Goal: Check status: Check status

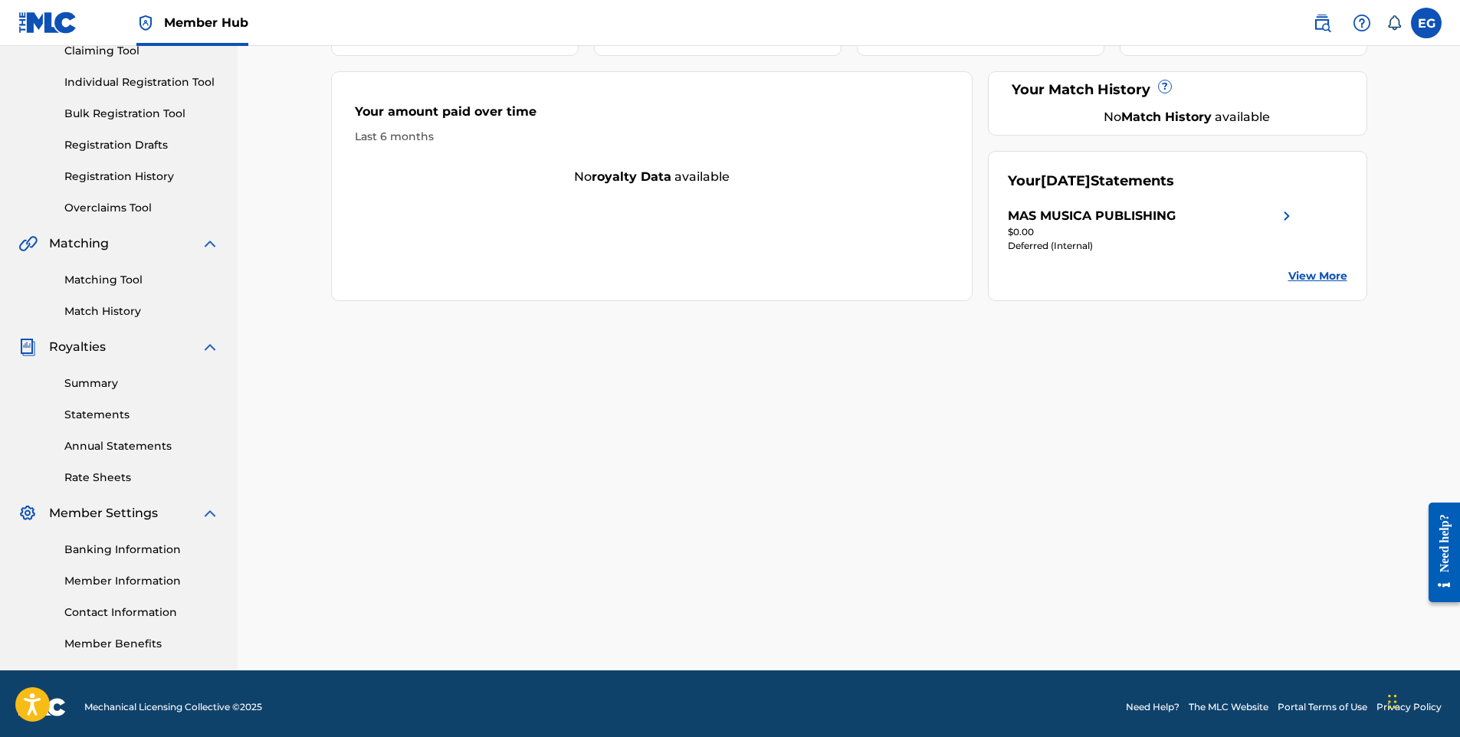
scroll to position [182, 0]
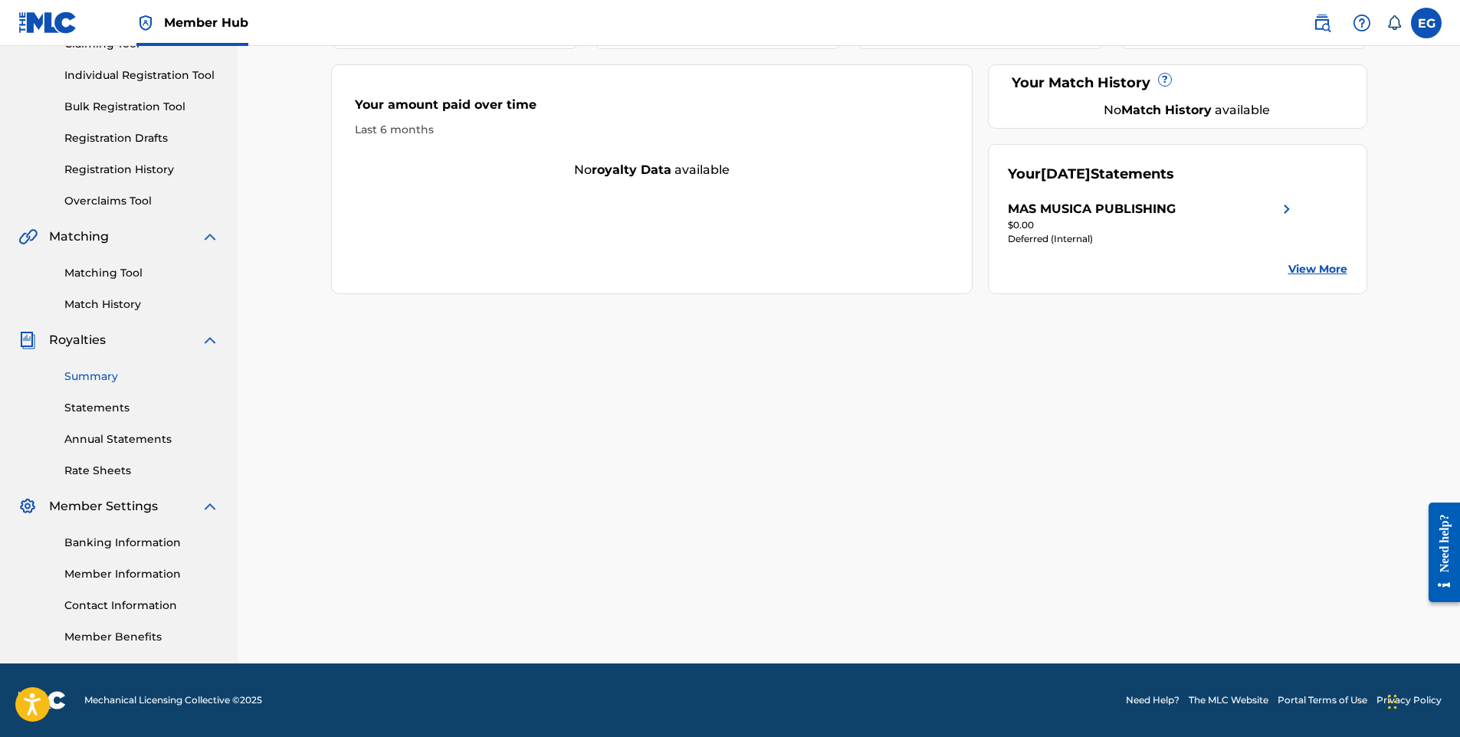
click at [98, 379] on link "Summary" at bounding box center [141, 377] width 155 height 16
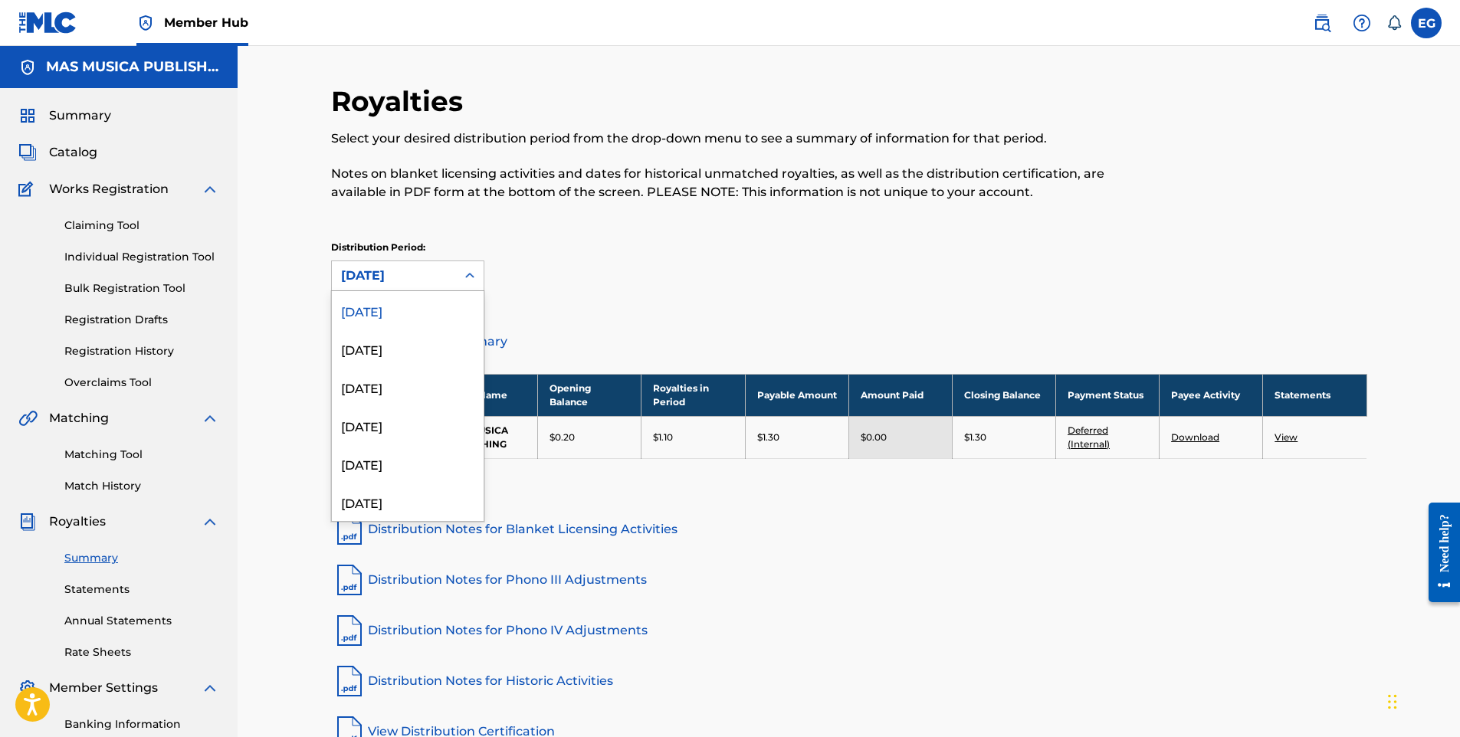
click at [396, 271] on div "[DATE]" at bounding box center [394, 276] width 106 height 18
click at [392, 345] on div "[DATE]" at bounding box center [408, 349] width 152 height 38
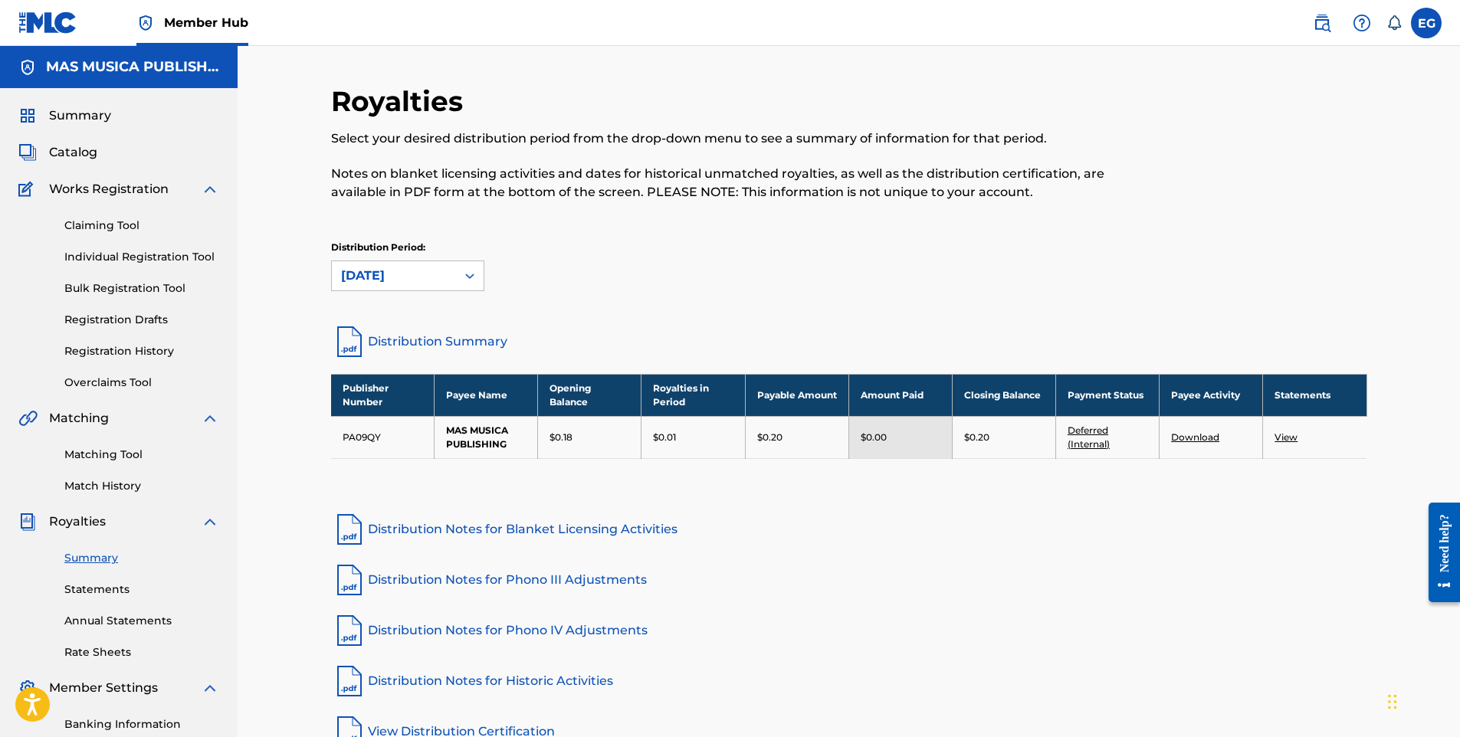
click at [412, 290] on div "[DATE]" at bounding box center [394, 275] width 124 height 29
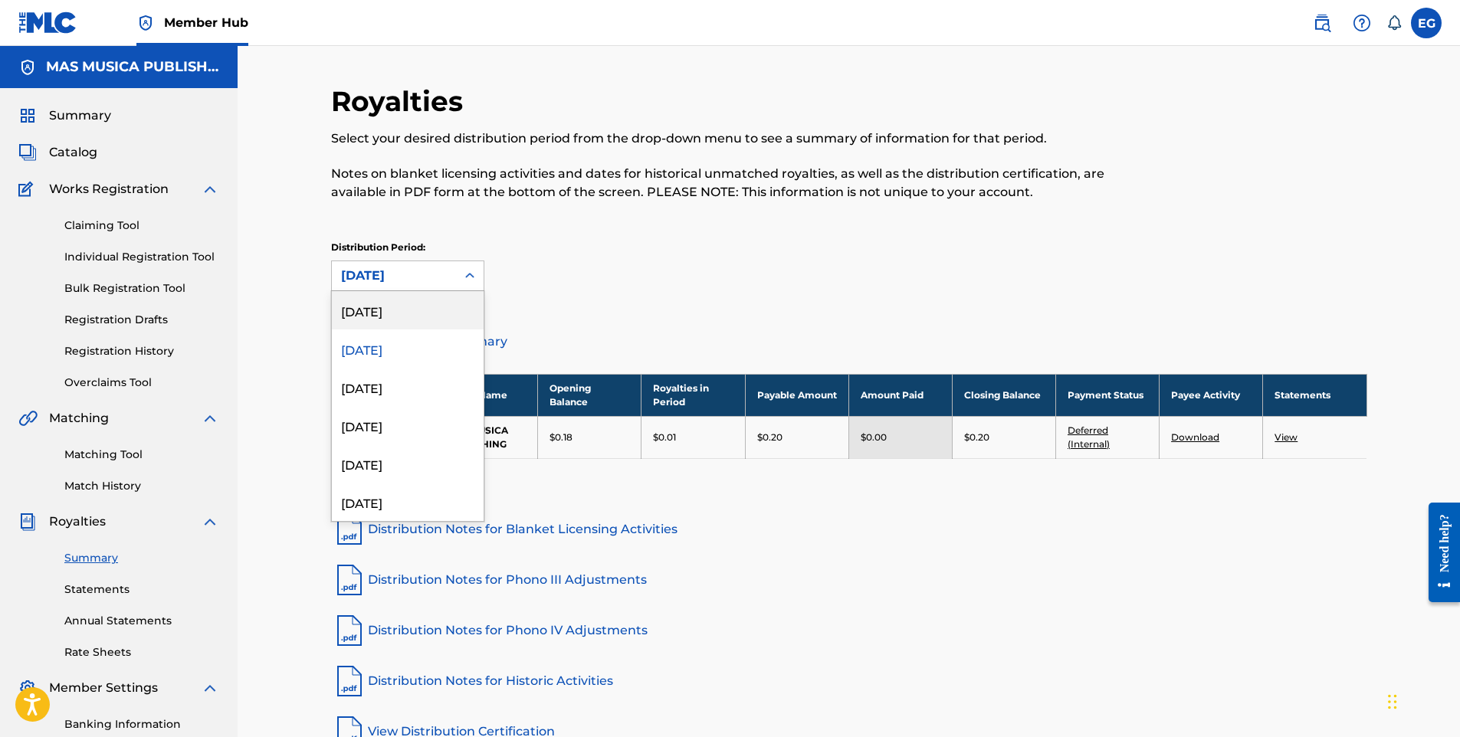
click at [405, 312] on div "[DATE]" at bounding box center [408, 310] width 152 height 38
